Goal: Transaction & Acquisition: Purchase product/service

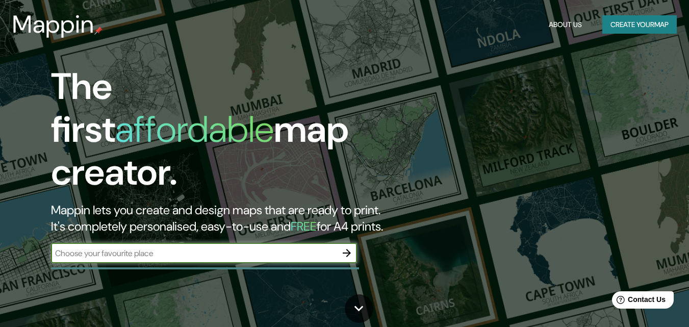
click at [166, 247] on input "text" at bounding box center [193, 253] width 285 height 12
type input "cd [PERSON_NAME]"
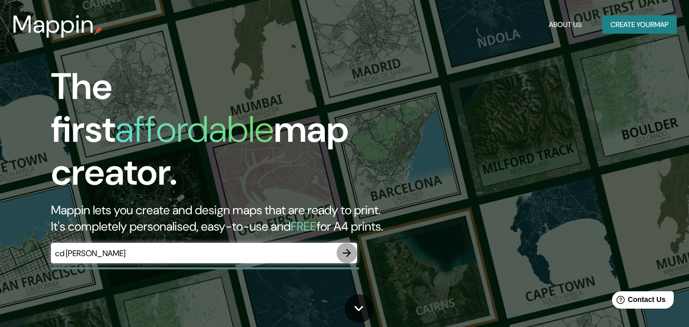
click at [346, 247] on icon "button" at bounding box center [346, 253] width 12 height 12
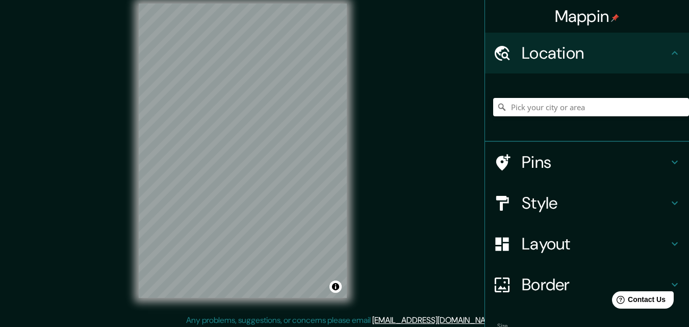
scroll to position [16, 0]
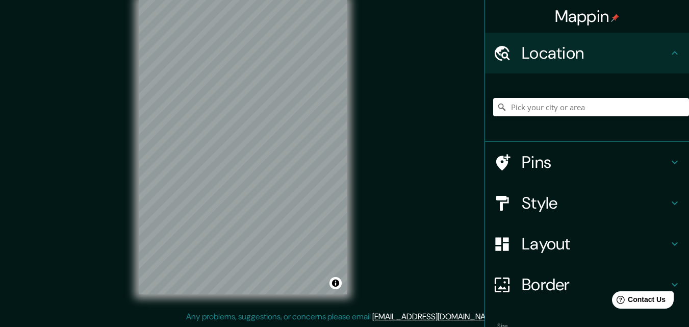
click at [557, 160] on h4 "Pins" at bounding box center [594, 162] width 147 height 20
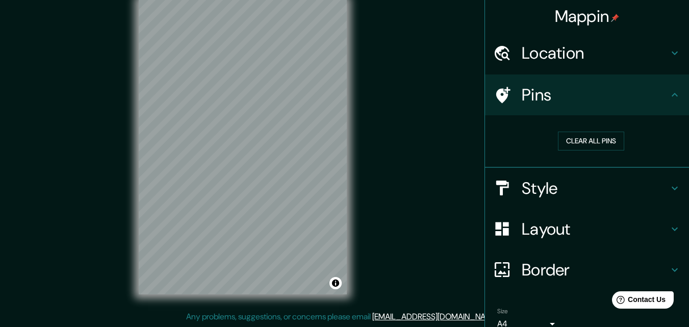
click at [521, 56] on h4 "Location" at bounding box center [594, 53] width 147 height 20
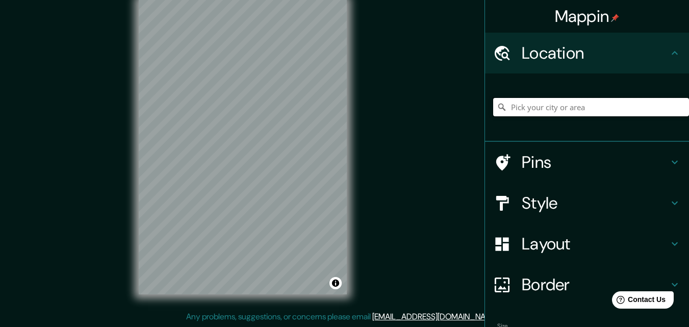
click at [522, 108] on input "Pick your city or area" at bounding box center [591, 107] width 196 height 18
click at [623, 109] on input "[GEOGRAPHIC_DATA][PERSON_NAME], [GEOGRAPHIC_DATA], [GEOGRAPHIC_DATA]" at bounding box center [591, 107] width 196 height 18
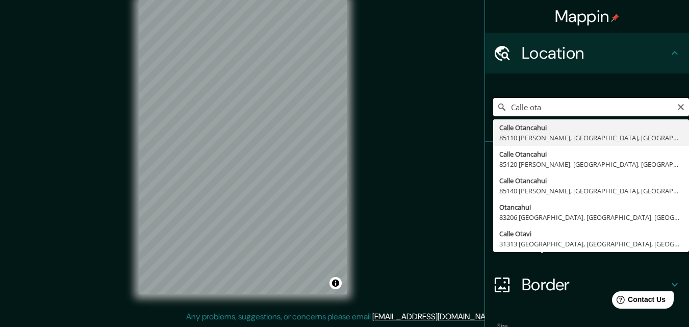
type input "[GEOGRAPHIC_DATA][PERSON_NAME], [GEOGRAPHIC_DATA], [GEOGRAPHIC_DATA]"
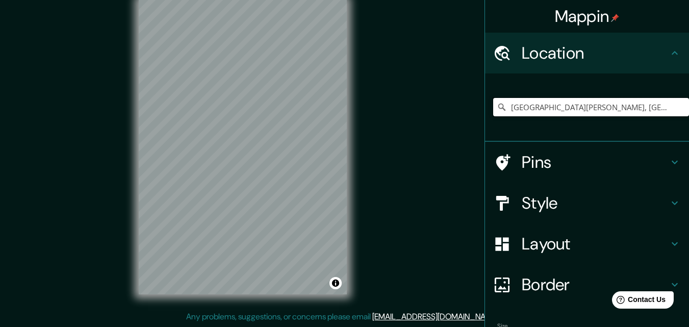
scroll to position [0, 0]
click at [677, 107] on icon "Clear" at bounding box center [680, 107] width 6 height 6
paste input "Calle Otancahui entre Río Usumacinta y Río [PERSON_NAME]. [GEOGRAPHIC_DATA][PER…"
type input "[PERSON_NAME], [GEOGRAPHIC_DATA], [GEOGRAPHIC_DATA]"
click at [412, 107] on div "Mappin Location [GEOGRAPHIC_DATA], [GEOGRAPHIC_DATA], [GEOGRAPHIC_DATA] [GEOGRA…" at bounding box center [344, 155] width 689 height 343
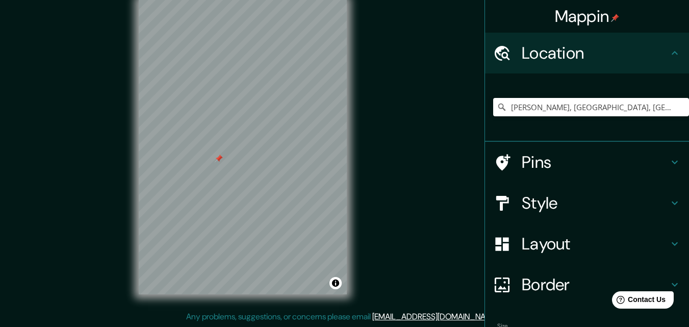
click at [217, 161] on div at bounding box center [219, 158] width 8 height 8
click at [219, 0] on div at bounding box center [243, 0] width 208 height 0
click at [677, 106] on icon "Clear" at bounding box center [680, 107] width 6 height 6
click at [564, 110] on input "Pick your city or area" at bounding box center [591, 107] width 196 height 18
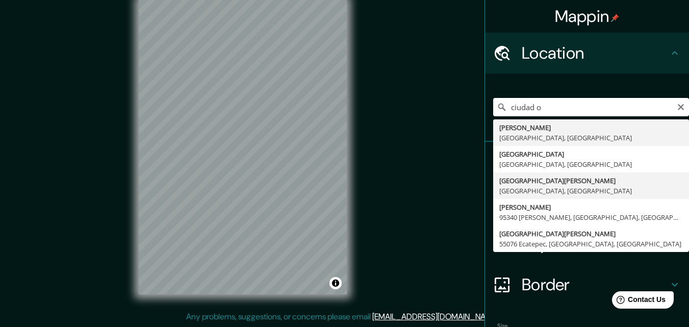
type input "[GEOGRAPHIC_DATA][PERSON_NAME], [GEOGRAPHIC_DATA], [GEOGRAPHIC_DATA]"
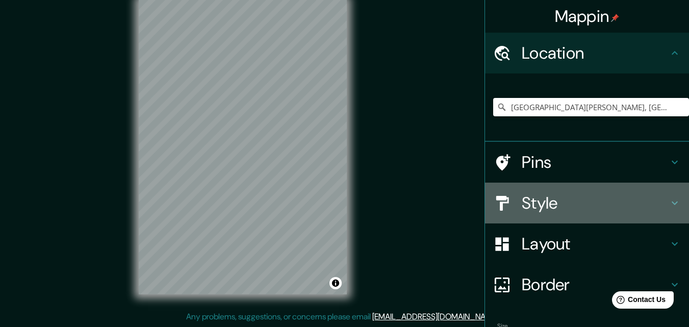
click at [535, 202] on h4 "Style" at bounding box center [594, 203] width 147 height 20
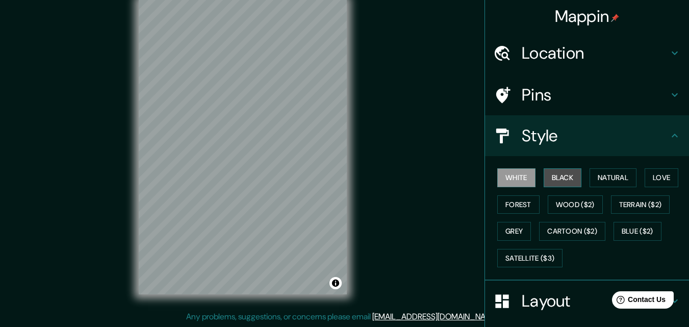
click at [543, 174] on button "Black" at bounding box center [562, 177] width 38 height 19
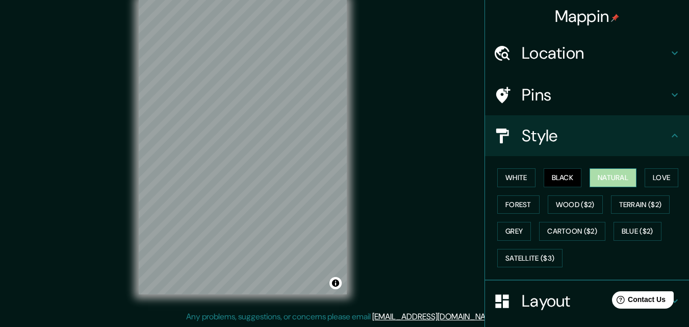
click at [595, 177] on button "Natural" at bounding box center [612, 177] width 47 height 19
click at [653, 173] on button "Love" at bounding box center [661, 177] width 34 height 19
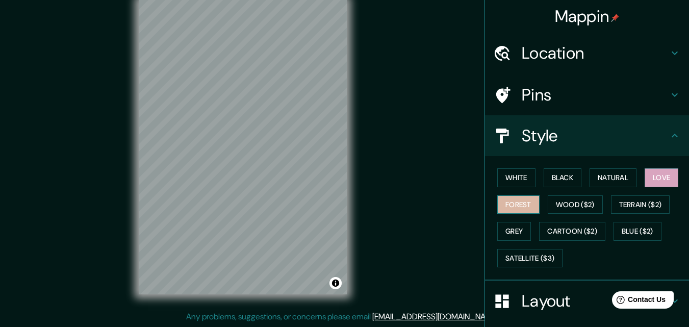
click at [515, 198] on button "Forest" at bounding box center [518, 204] width 42 height 19
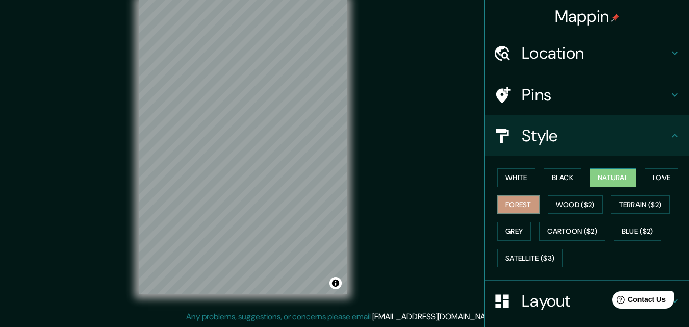
click at [589, 175] on button "Natural" at bounding box center [612, 177] width 47 height 19
click at [553, 178] on button "Black" at bounding box center [562, 177] width 38 height 19
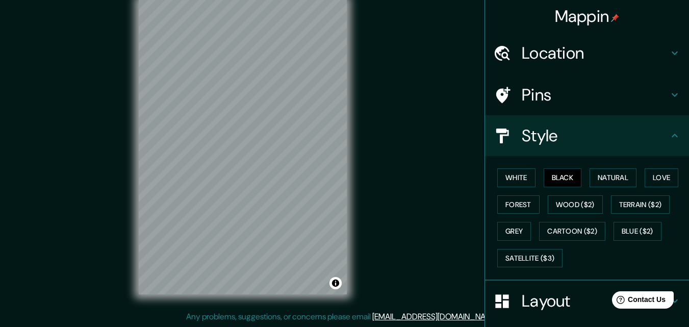
click at [591, 119] on div "Style" at bounding box center [587, 135] width 204 height 41
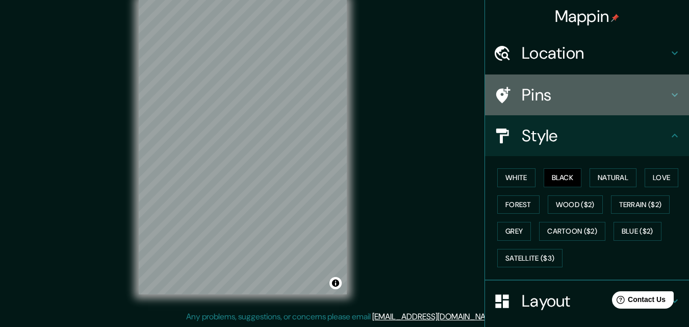
click at [497, 90] on icon at bounding box center [503, 95] width 14 height 16
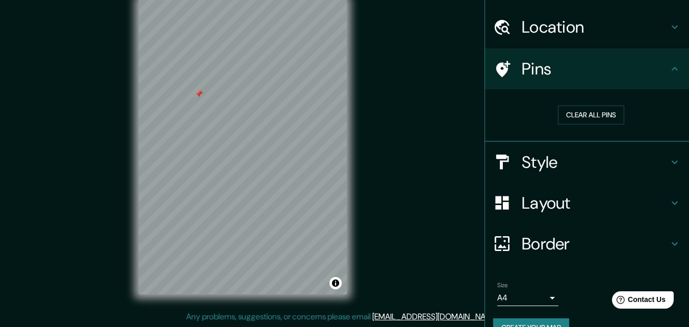
scroll to position [48, 0]
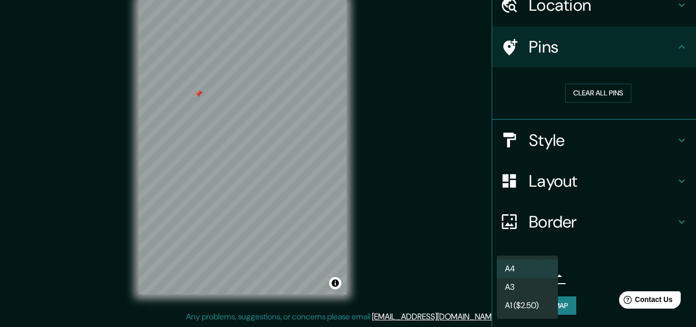
click at [526, 278] on body "Mappin Location [GEOGRAPHIC_DATA][PERSON_NAME], [GEOGRAPHIC_DATA], [GEOGRAPHIC_…" at bounding box center [348, 147] width 696 height 327
click at [589, 258] on div at bounding box center [348, 163] width 696 height 327
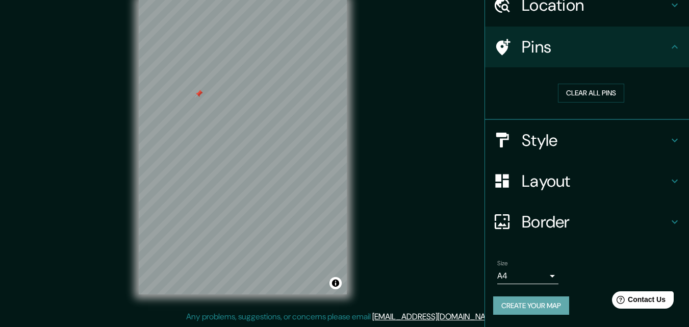
click at [541, 305] on button "Create your map" at bounding box center [531, 305] width 76 height 19
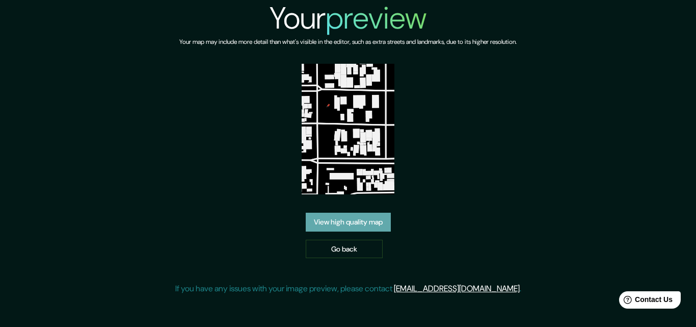
click at [355, 219] on link "View high quality map" at bounding box center [348, 222] width 85 height 19
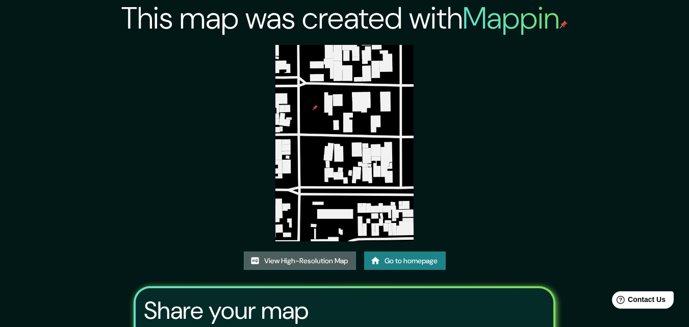
click at [325, 256] on link "View High-Resolution Map" at bounding box center [300, 260] width 112 height 19
